Goal: Information Seeking & Learning: Find specific fact

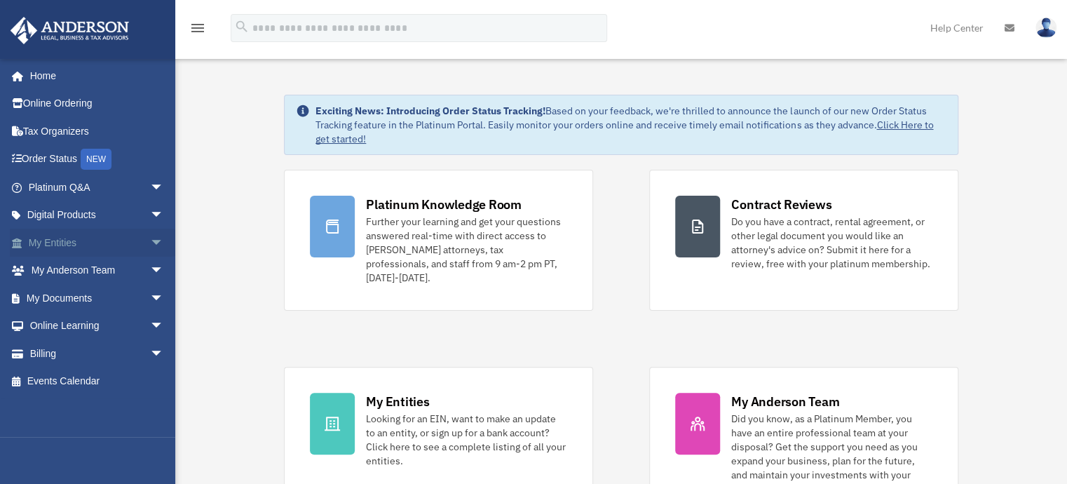
click at [150, 246] on span "arrow_drop_down" at bounding box center [164, 242] width 28 height 29
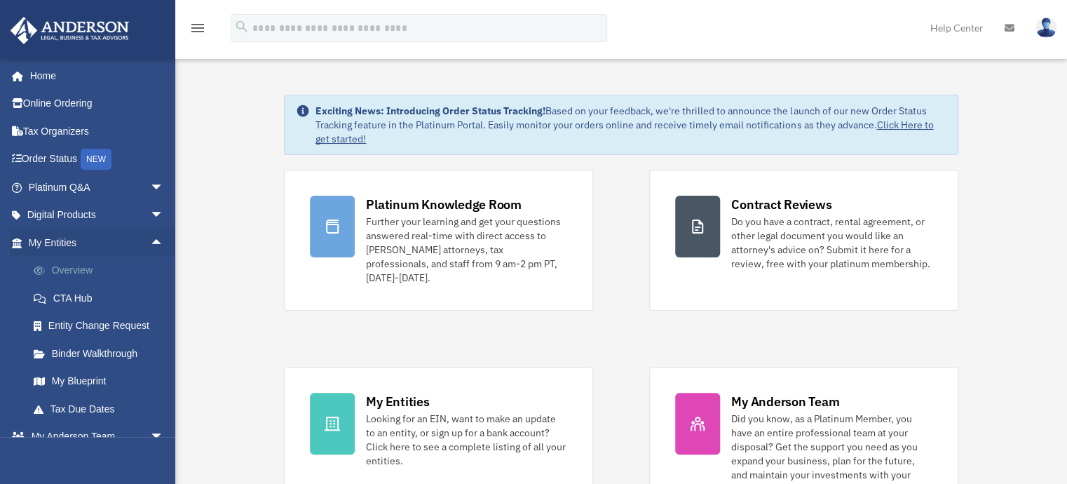
click at [121, 271] on link "Overview" at bounding box center [102, 270] width 165 height 28
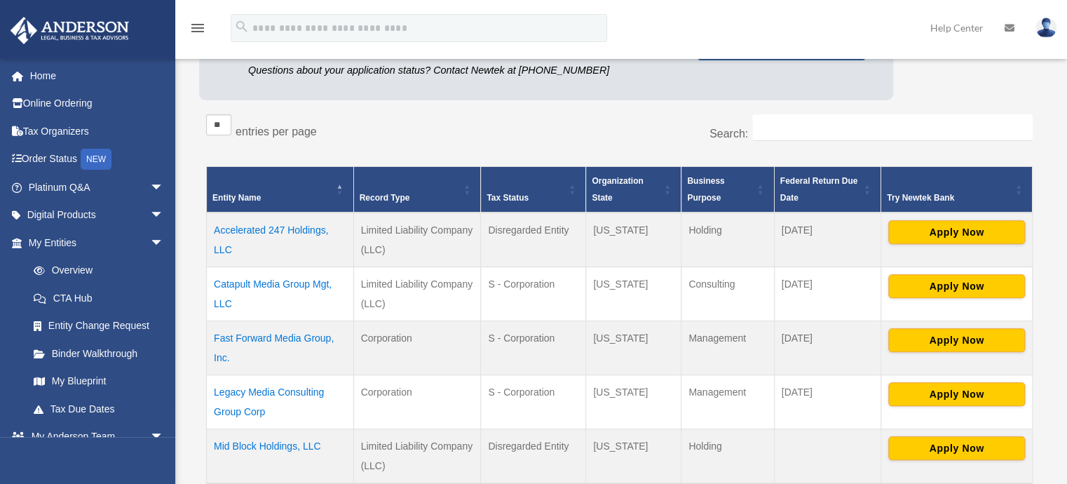
scroll to position [210, 0]
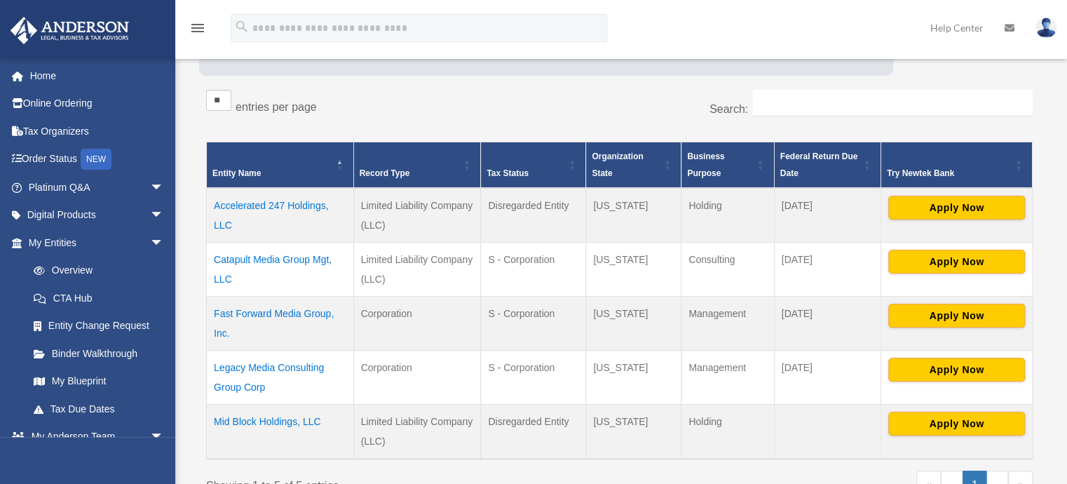
click at [278, 369] on td "Legacy Media Consulting Group Corp" at bounding box center [280, 377] width 147 height 54
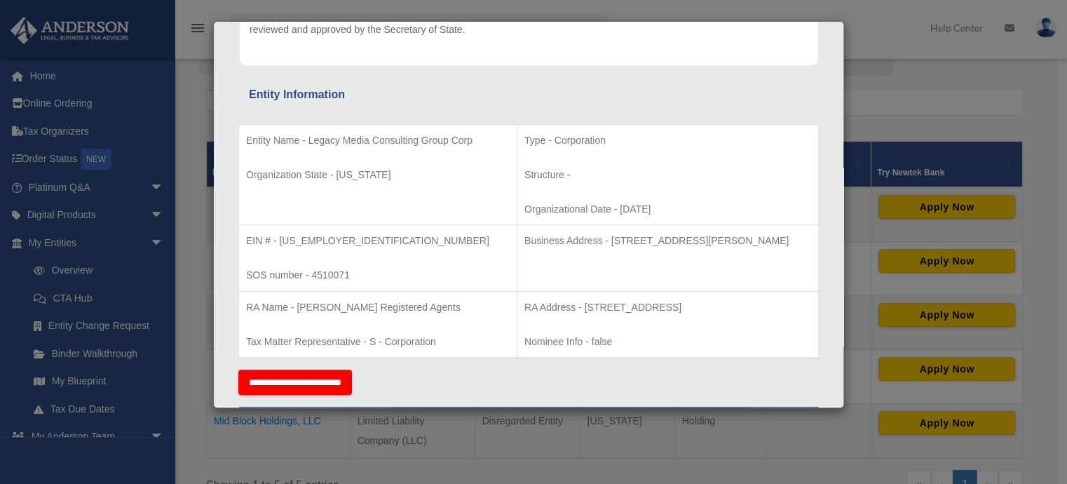
click at [412, 275] on p "SOS number - 4510071" at bounding box center [377, 275] width 263 height 18
